Goal: Task Accomplishment & Management: Manage account settings

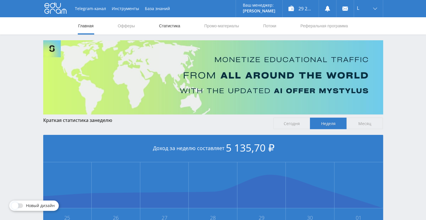
drag, startPoint x: 0, startPoint y: 0, endPoint x: 177, endPoint y: 27, distance: 179.3
click at [177, 27] on link "Статистика" at bounding box center [169, 25] width 22 height 17
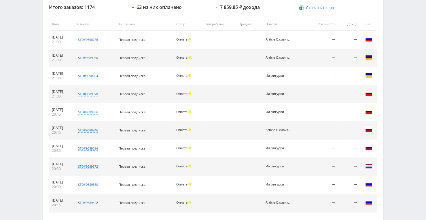
scroll to position [246, 0]
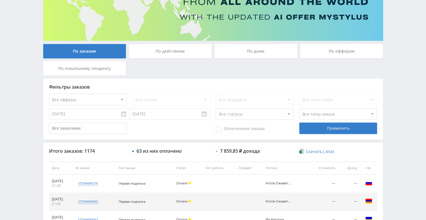
click at [263, 53] on div "По дням" at bounding box center [255, 51] width 83 height 14
click at [0, 0] on input "По дням" at bounding box center [0, 0] width 0 height 0
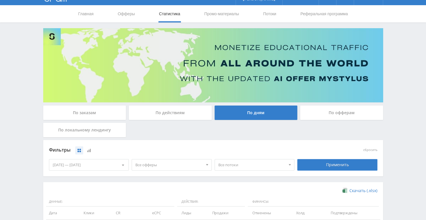
scroll to position [0, 0]
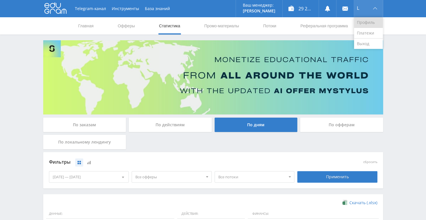
click at [369, 20] on link "Профиль" at bounding box center [368, 22] width 29 height 11
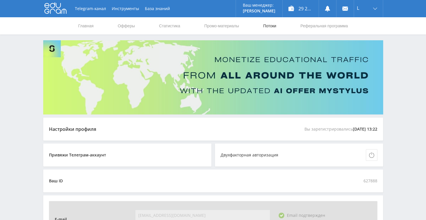
click at [273, 31] on link "Потоки" at bounding box center [269, 25] width 14 height 17
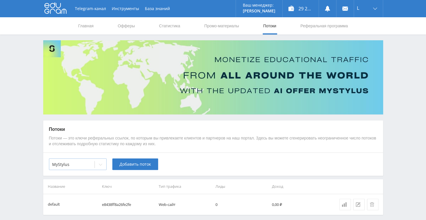
click at [97, 168] on div at bounding box center [101, 165] width 12 height 12
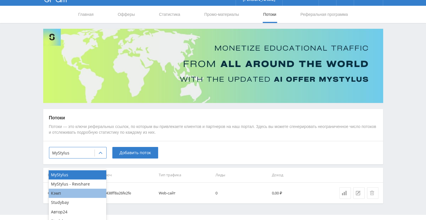
scroll to position [23, 0]
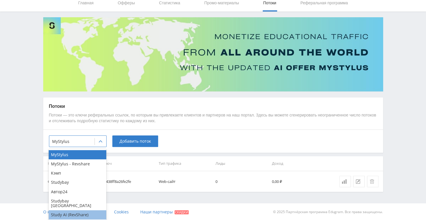
click at [78, 210] on div "Study AI (RevShare)" at bounding box center [78, 214] width 58 height 9
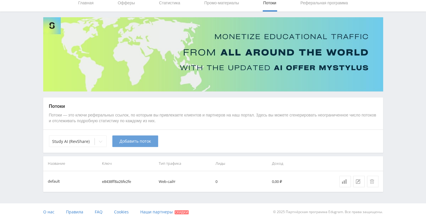
click at [132, 142] on span "Добавить поток" at bounding box center [134, 141] width 31 height 5
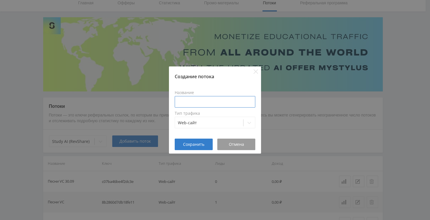
click at [220, 104] on input at bounding box center [215, 102] width 81 height 12
type input "h"
type input "[PERSON_NAME]"
type input "Расшф натал"
click at [204, 147] on button "Сохранить" at bounding box center [194, 145] width 38 height 12
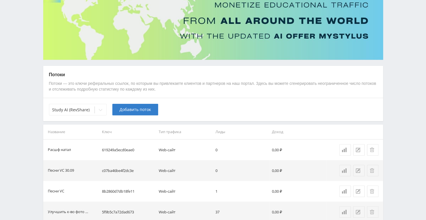
scroll to position [0, 0]
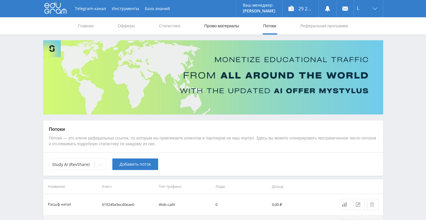
click at [221, 24] on link "Промо-материалы" at bounding box center [221, 25] width 36 height 17
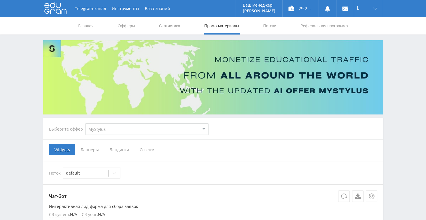
click at [205, 132] on select "MyStylus MyStylus - Revshare Кэмп Studybay Автор24 Studybay [GEOGRAPHIC_DATA] S…" at bounding box center [146, 129] width 123 height 12
select select "376"
click at [85, 123] on select "MyStylus MyStylus - Revshare Кэмп Studybay Автор24 Studybay [GEOGRAPHIC_DATA] S…" at bounding box center [146, 129] width 123 height 12
select select "376"
click at [88, 155] on span "Ссылки" at bounding box center [88, 150] width 26 height 12
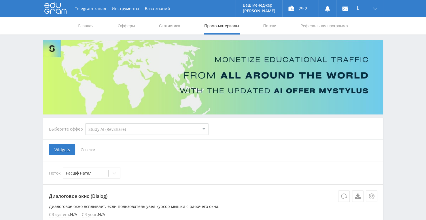
click at [0, 0] on input "Ссылки" at bounding box center [0, 0] width 0 height 0
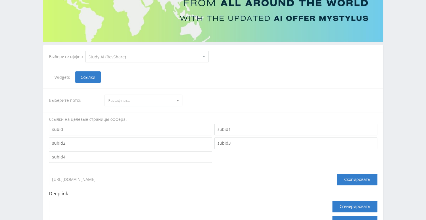
scroll to position [86, 0]
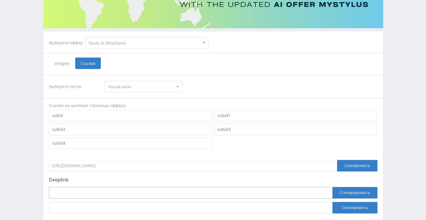
click at [159, 194] on input at bounding box center [190, 193] width 283 height 12
paste input "https://study24.ai/chat/natal_chart"
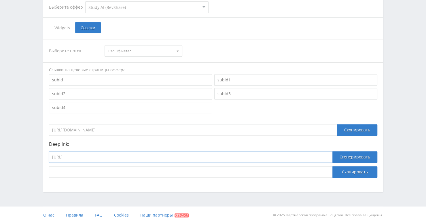
scroll to position [125, 0]
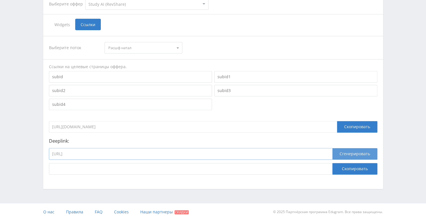
type input "https://study24.ai/chat/natal_chart"
click at [352, 155] on button "Сгенерировать" at bounding box center [354, 154] width 45 height 12
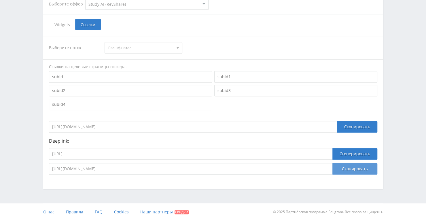
click at [352, 168] on button "Скопировать" at bounding box center [354, 169] width 45 height 12
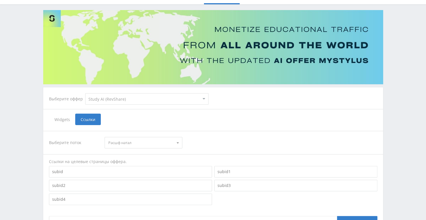
scroll to position [0, 0]
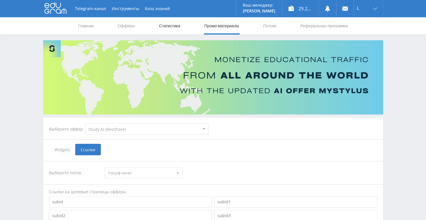
click at [162, 26] on link "Статистика" at bounding box center [169, 25] width 22 height 17
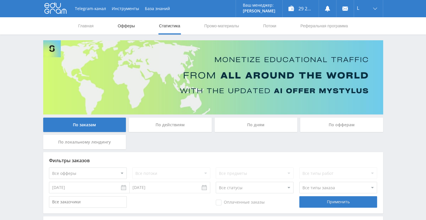
click at [120, 28] on link "Офферы" at bounding box center [126, 25] width 18 height 17
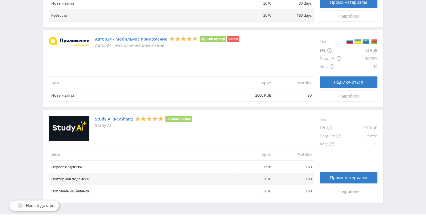
scroll to position [662, 0]
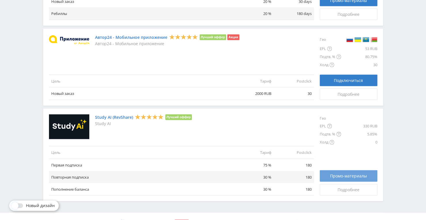
click at [373, 171] on link "Промо-материалы" at bounding box center [348, 176] width 58 height 12
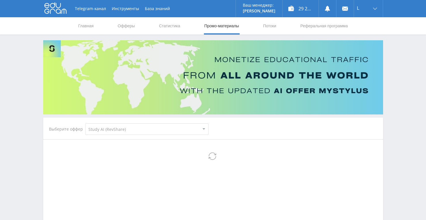
select select "376"
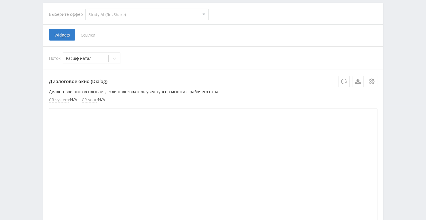
scroll to position [115, 0]
